Goal: Navigation & Orientation: Find specific page/section

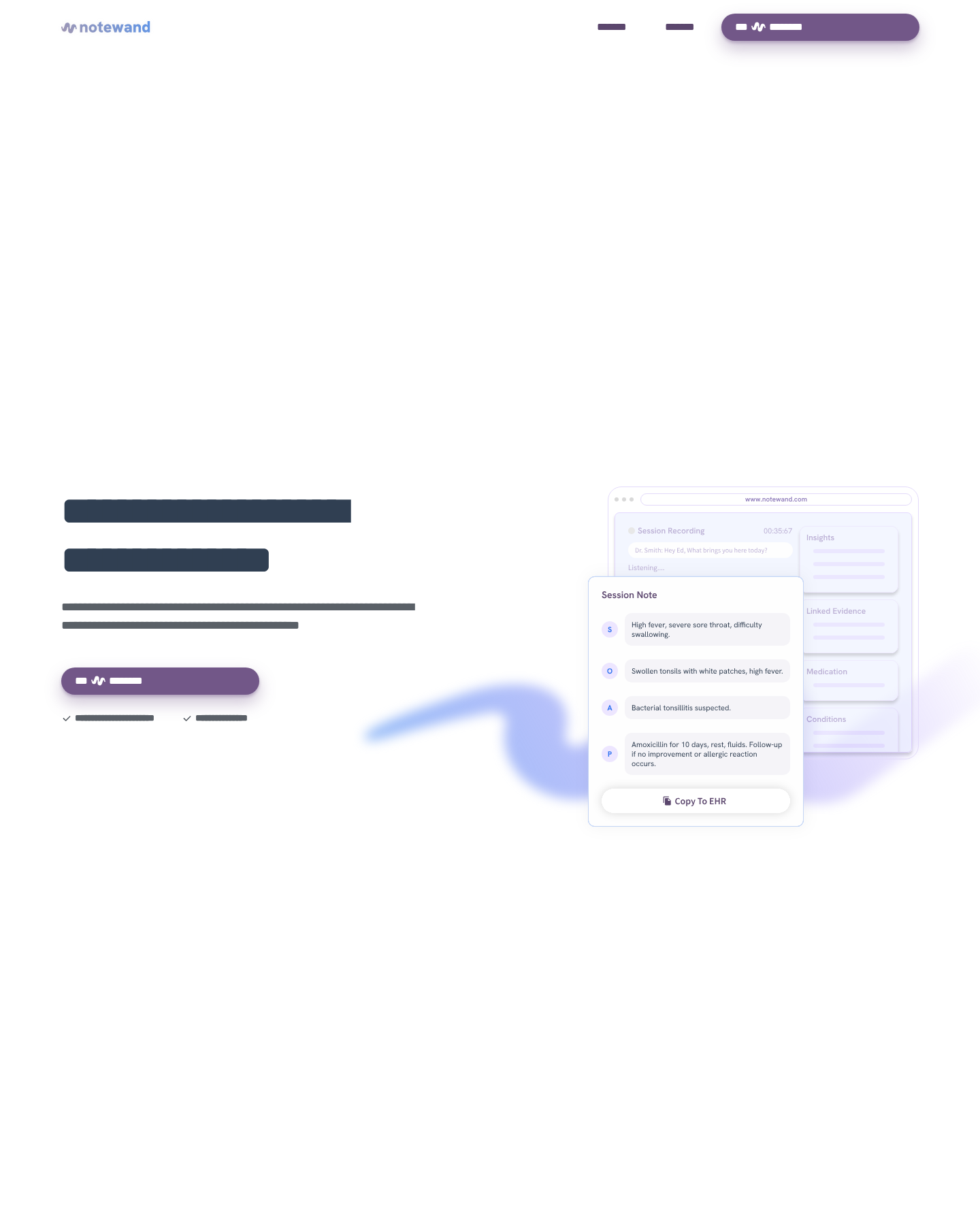
scroll to position [1783, 0]
